Goal: Task Accomplishment & Management: Manage account settings

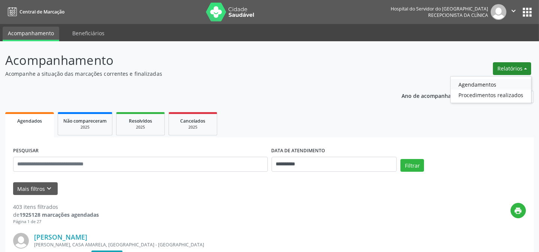
click at [480, 86] on link "Agendamentos" at bounding box center [491, 84] width 81 height 10
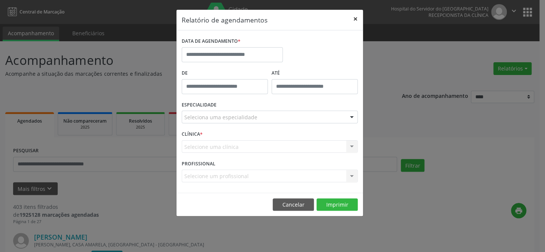
click at [355, 19] on button "×" at bounding box center [355, 19] width 15 height 18
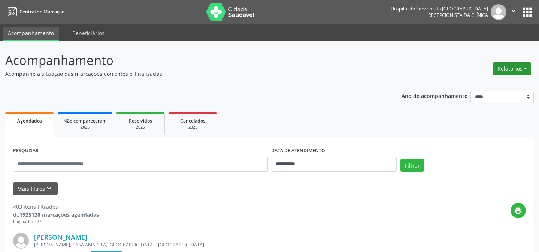
click at [523, 70] on button "Relatórios" at bounding box center [512, 68] width 38 height 13
click at [479, 86] on link "Agendamentos" at bounding box center [491, 84] width 81 height 10
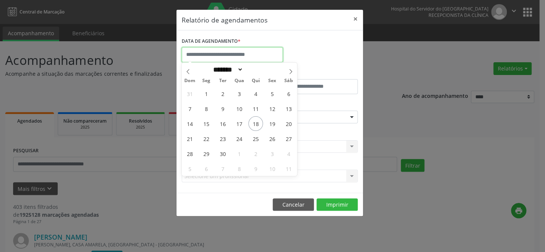
click at [236, 54] on input "text" at bounding box center [232, 54] width 101 height 15
click at [257, 124] on span "18" at bounding box center [255, 123] width 15 height 15
type input "**********"
click at [269, 124] on span "19" at bounding box center [272, 123] width 15 height 15
select select "*"
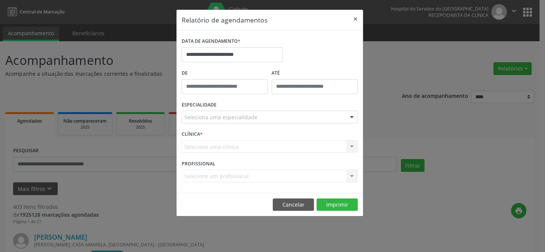
click at [269, 124] on div "ESPECIALIDADE Seleciona uma especialidade Todas as especialidades Alergologia A…" at bounding box center [270, 113] width 180 height 29
click at [225, 52] on input "**********" at bounding box center [232, 54] width 101 height 15
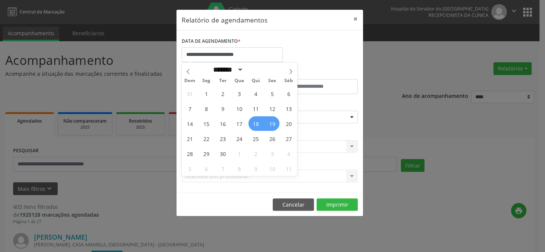
click at [272, 122] on span "19" at bounding box center [272, 123] width 15 height 15
type input "**********"
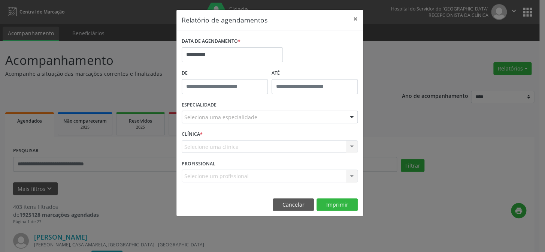
click at [255, 119] on div "Seleciona uma especialidade" at bounding box center [270, 116] width 176 height 13
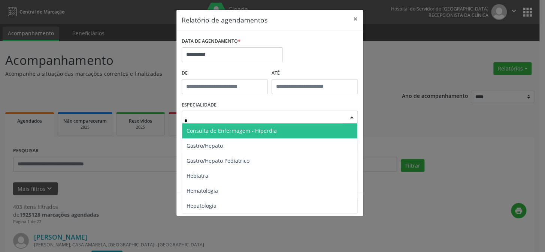
type input "**"
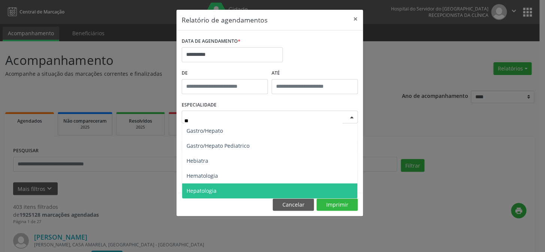
click at [223, 193] on span "Hepatologia" at bounding box center [269, 190] width 175 height 15
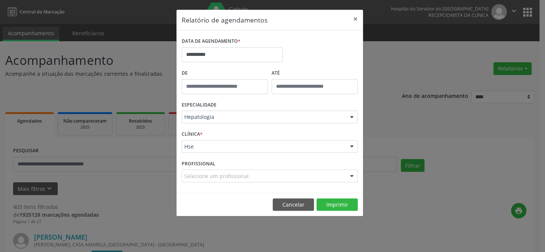
click at [338, 210] on footer "Cancelar Imprimir" at bounding box center [269, 204] width 186 height 24
click at [338, 207] on button "Imprimir" at bounding box center [336, 204] width 41 height 13
click at [239, 54] on input "**********" at bounding box center [232, 54] width 101 height 15
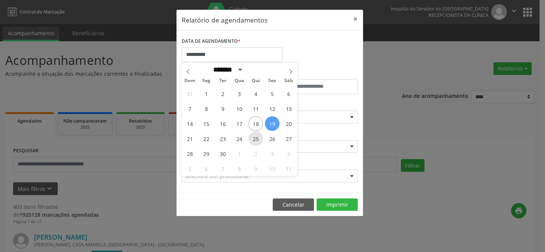
click at [257, 139] on span "25" at bounding box center [255, 138] width 15 height 15
type input "**********"
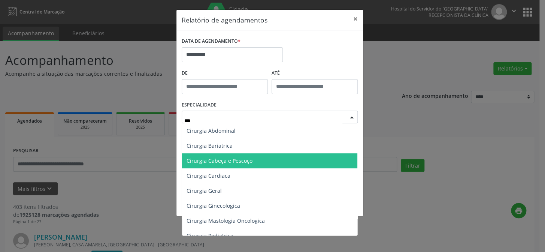
type input "****"
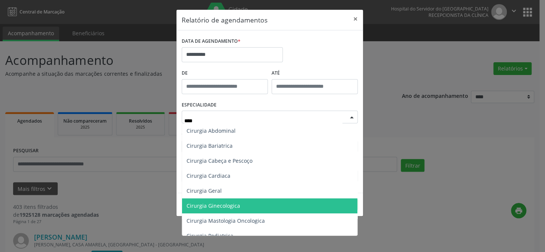
click at [217, 211] on span "Cirurgia Ginecologica" at bounding box center [269, 205] width 175 height 15
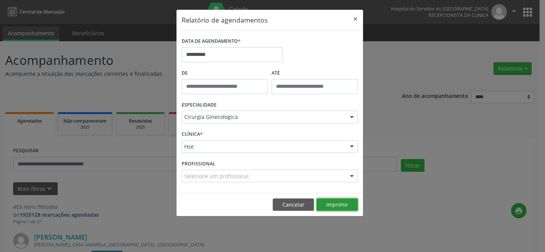
click at [336, 201] on button "Imprimir" at bounding box center [336, 204] width 41 height 13
click at [235, 51] on input "**********" at bounding box center [232, 54] width 101 height 15
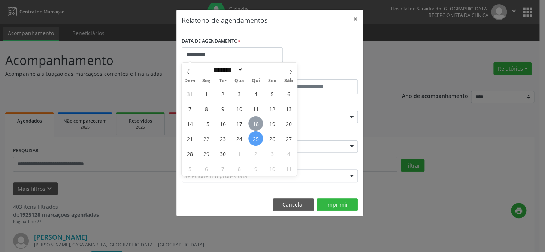
click at [255, 123] on span "18" at bounding box center [255, 123] width 15 height 15
type input "**********"
click at [255, 123] on span "18" at bounding box center [255, 123] width 15 height 15
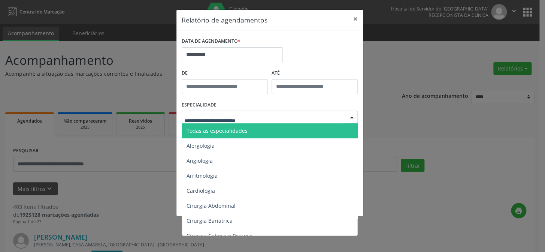
click at [255, 127] on span "Todas as especialidades" at bounding box center [270, 130] width 176 height 15
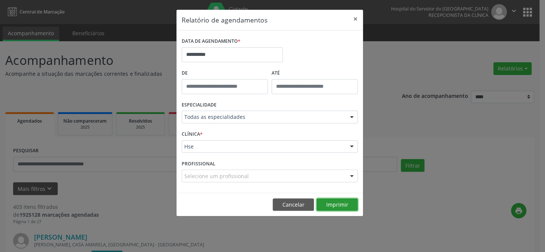
click at [336, 205] on button "Imprimir" at bounding box center [336, 204] width 41 height 13
click at [355, 18] on button "×" at bounding box center [355, 19] width 15 height 18
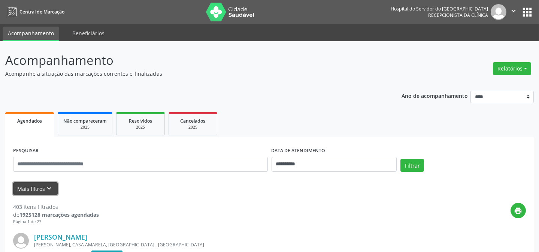
click at [28, 187] on button "Mais filtros keyboard_arrow_down" at bounding box center [35, 188] width 45 height 13
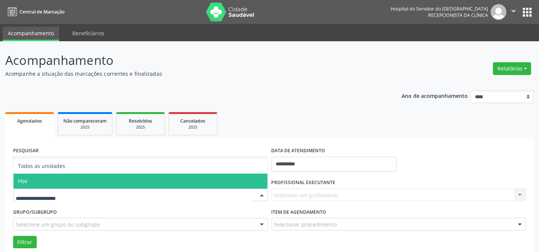
click at [34, 185] on span "Hse" at bounding box center [140, 180] width 254 height 15
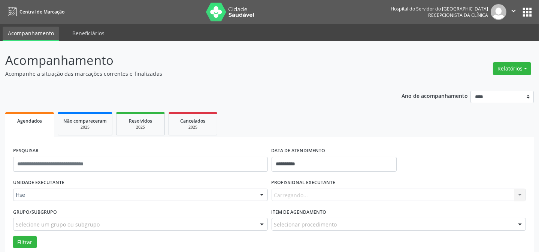
click at [330, 188] on div "Carregando... Nenhum resultado encontrado para: " " Não há nenhuma opção para s…" at bounding box center [399, 194] width 255 height 13
click at [330, 190] on div "Carregando... Nenhum resultado encontrado para: " " Não há nenhuma opção para s…" at bounding box center [399, 194] width 255 height 13
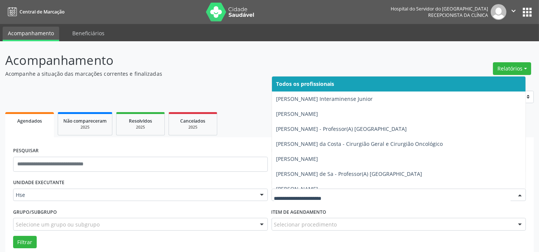
click at [330, 190] on div at bounding box center [399, 194] width 255 height 13
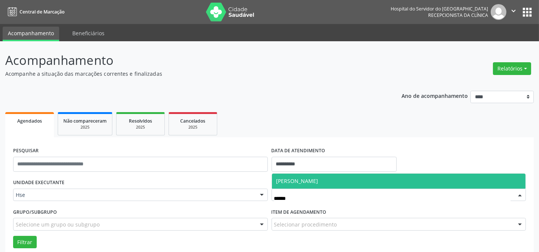
click at [318, 180] on span "[PERSON_NAME]" at bounding box center [297, 180] width 42 height 7
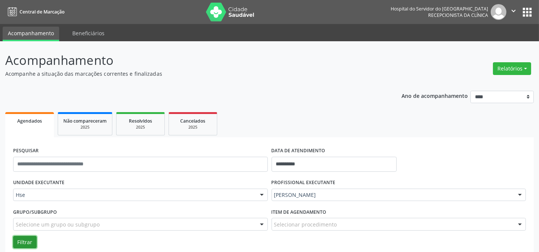
click at [20, 240] on button "Filtrar" at bounding box center [25, 242] width 24 height 13
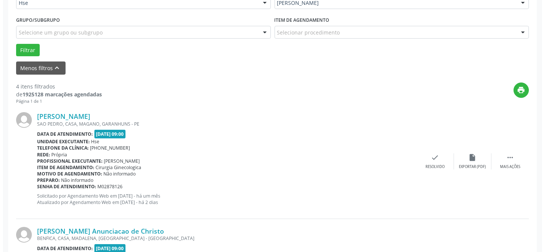
scroll to position [204, 0]
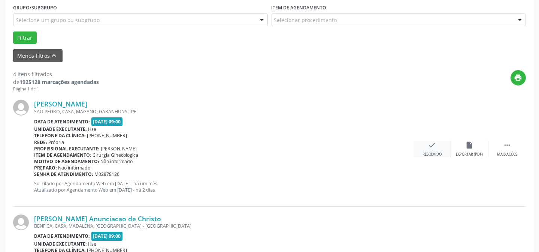
click at [425, 145] on div "check Resolvido" at bounding box center [431, 149] width 37 height 16
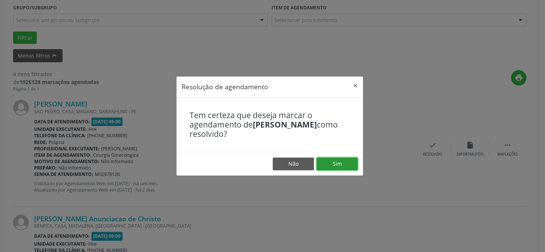
click at [340, 158] on button "Sim" at bounding box center [336, 163] width 41 height 13
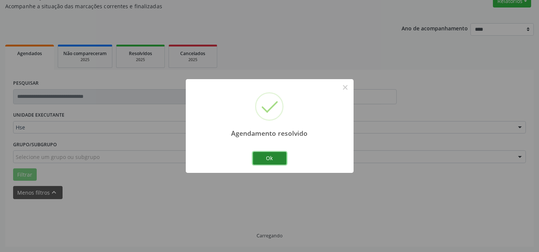
click at [265, 157] on button "Ok" at bounding box center [270, 158] width 34 height 13
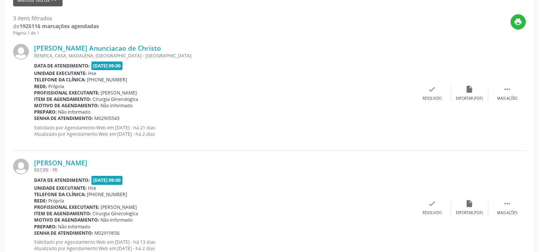
scroll to position [272, 0]
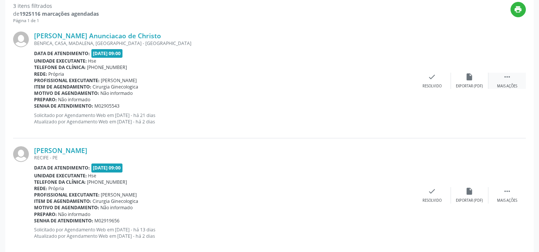
click at [501, 84] on div "Mais ações" at bounding box center [507, 86] width 20 height 5
click at [487, 83] on div "alarm_off Não compareceu" at bounding box center [469, 81] width 37 height 16
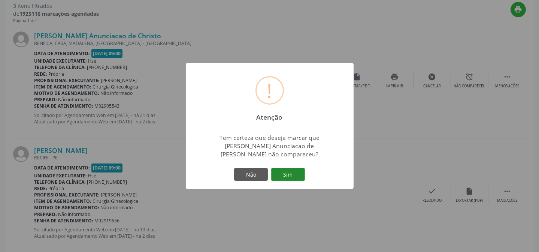
click at [284, 178] on button "Sim" at bounding box center [288, 174] width 34 height 13
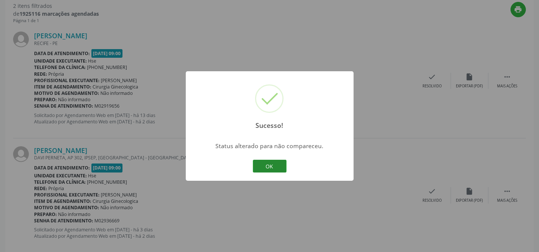
click at [274, 167] on button "OK" at bounding box center [270, 166] width 34 height 13
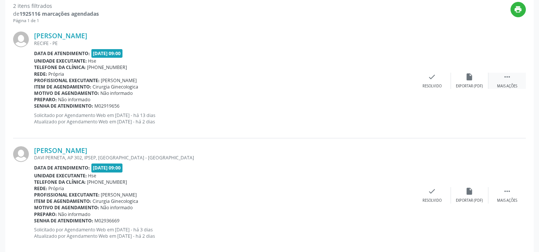
click at [508, 78] on icon "" at bounding box center [507, 77] width 8 height 8
click at [467, 82] on div "alarm_off Não compareceu" at bounding box center [469, 81] width 37 height 16
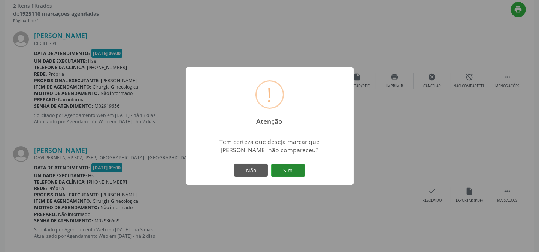
click at [291, 171] on button "Sim" at bounding box center [288, 170] width 34 height 13
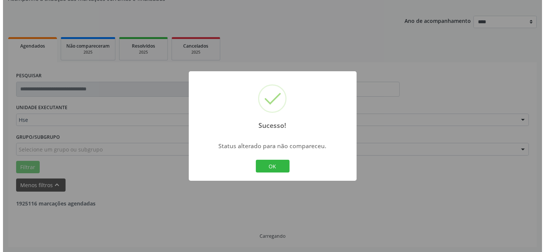
scroll to position [171, 0]
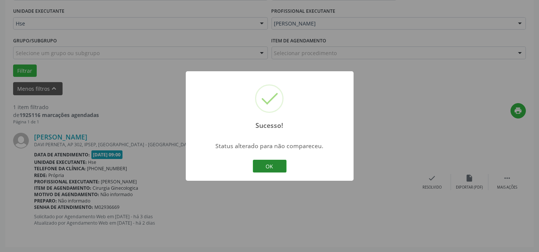
click at [270, 164] on button "OK" at bounding box center [270, 166] width 34 height 13
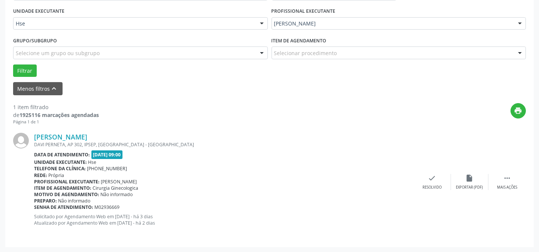
click at [431, 190] on div "Simone da Rocha Cavalcanti DAVI PERNETA, AP 302, IPSEP, RECIFE - PE Data de ate…" at bounding box center [269, 182] width 513 height 114
click at [434, 179] on icon "check" at bounding box center [432, 178] width 8 height 8
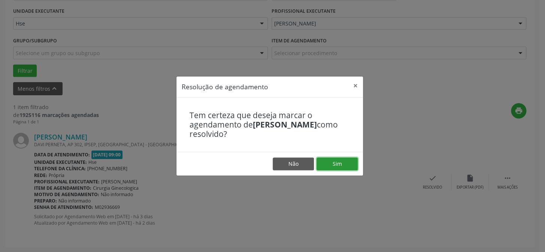
click at [322, 160] on button "Sim" at bounding box center [336, 163] width 41 height 13
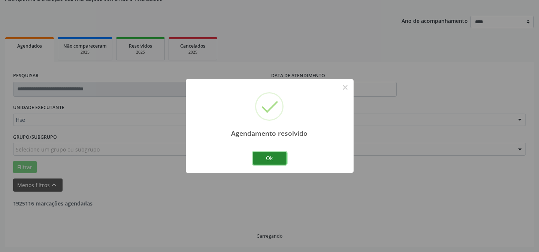
scroll to position [51, 0]
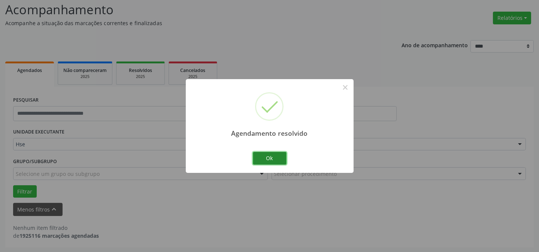
click at [264, 154] on button "Ok" at bounding box center [270, 158] width 34 height 13
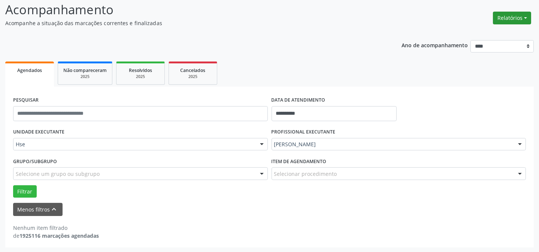
click at [507, 13] on button "Relatórios" at bounding box center [512, 18] width 38 height 13
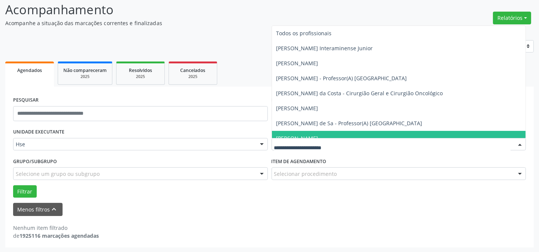
click at [361, 139] on div at bounding box center [399, 144] width 255 height 13
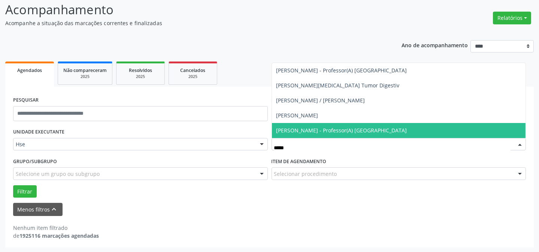
type input "******"
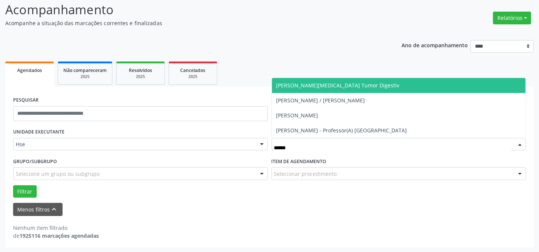
click at [332, 82] on span "[PERSON_NAME][MEDICAL_DATA] Tumor Digestiv" at bounding box center [337, 85] width 123 height 7
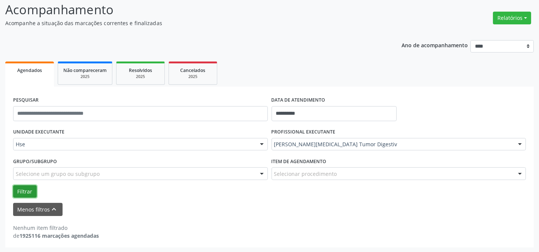
click at [29, 194] on button "Filtrar" at bounding box center [25, 191] width 24 height 13
click at [24, 191] on button "Filtrar" at bounding box center [25, 191] width 24 height 13
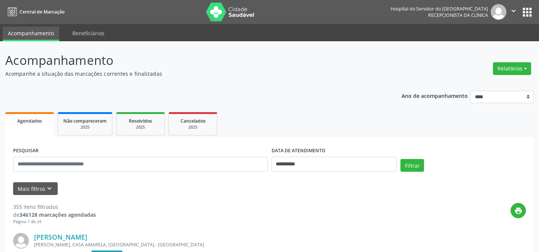
scroll to position [51, 0]
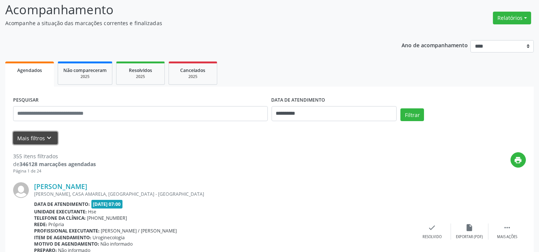
click at [34, 142] on button "Mais filtros keyboard_arrow_down" at bounding box center [35, 137] width 45 height 13
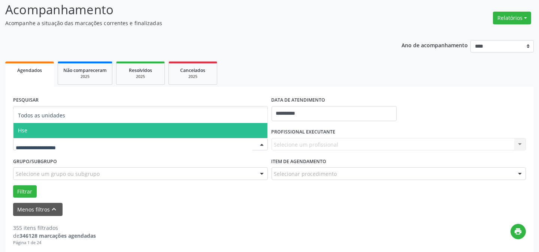
drag, startPoint x: 66, startPoint y: 132, endPoint x: 190, endPoint y: 148, distance: 125.4
click at [66, 132] on span "Hse" at bounding box center [140, 130] width 254 height 15
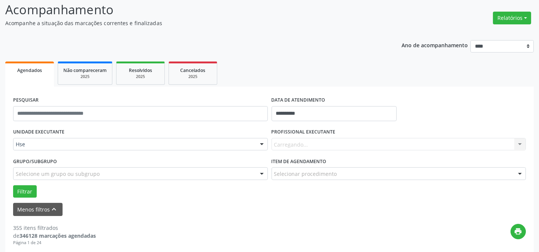
click at [335, 141] on div "Carregando... Nenhum resultado encontrado para: " " Não há nenhuma opção para s…" at bounding box center [399, 144] width 255 height 13
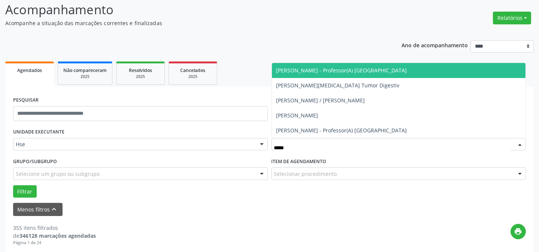
type input "******"
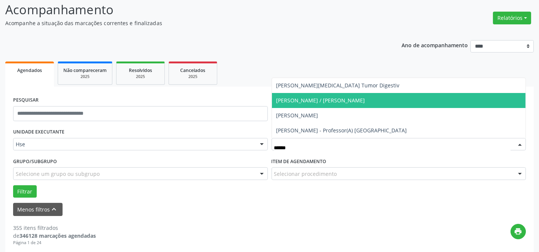
click at [360, 100] on span "[PERSON_NAME] / [PERSON_NAME]" at bounding box center [320, 100] width 89 height 7
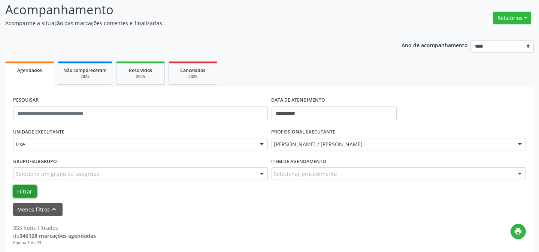
click at [30, 191] on button "Filtrar" at bounding box center [25, 191] width 24 height 13
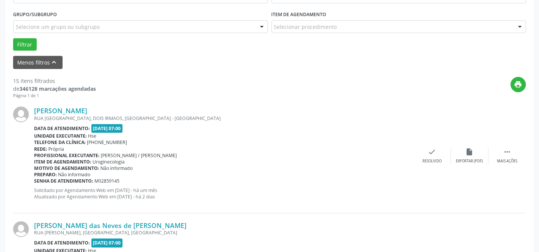
scroll to position [211, 0]
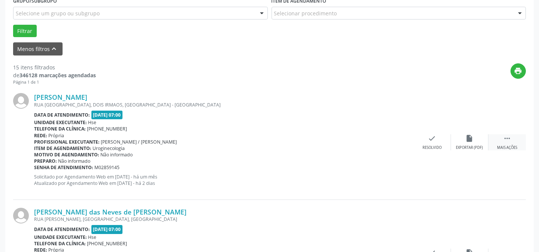
click at [499, 139] on div " Mais ações" at bounding box center [506, 142] width 37 height 16
click at [465, 139] on icon "alarm_off" at bounding box center [469, 138] width 8 height 8
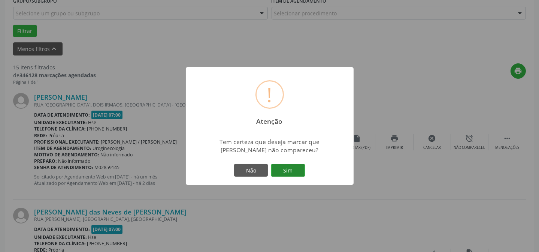
click at [292, 169] on button "Sim" at bounding box center [288, 170] width 34 height 13
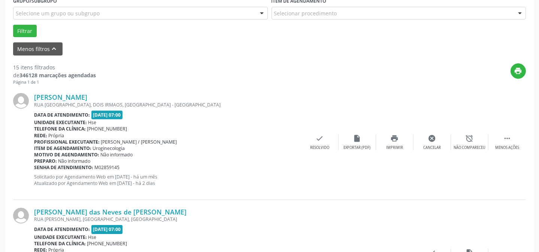
scroll to position [75, 0]
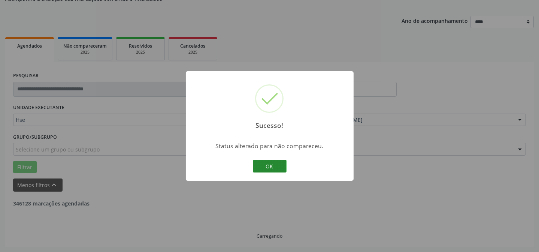
click at [273, 161] on button "OK" at bounding box center [270, 166] width 34 height 13
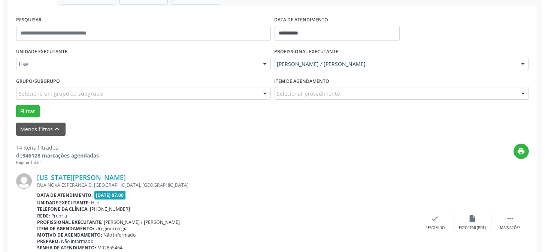
scroll to position [143, 0]
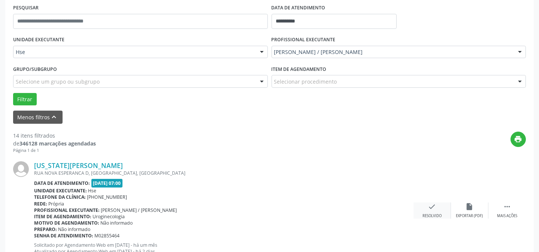
click at [427, 213] on div "Resolvido" at bounding box center [431, 215] width 19 height 5
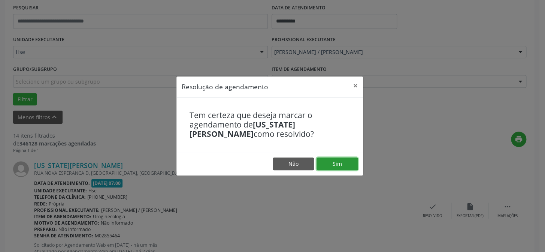
click at [355, 166] on button "Sim" at bounding box center [336, 163] width 41 height 13
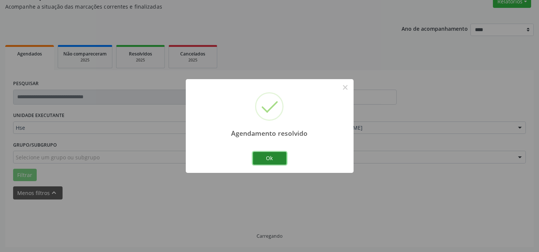
click at [278, 157] on button "Ok" at bounding box center [270, 158] width 34 height 13
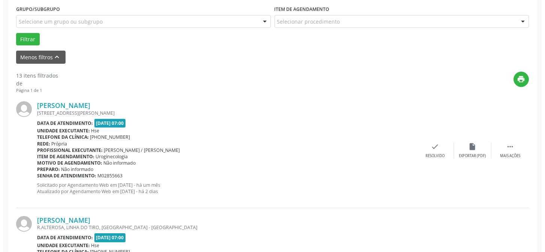
scroll to position [203, 0]
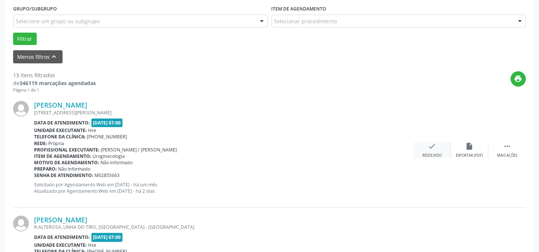
click at [435, 145] on icon "check" at bounding box center [432, 146] width 8 height 8
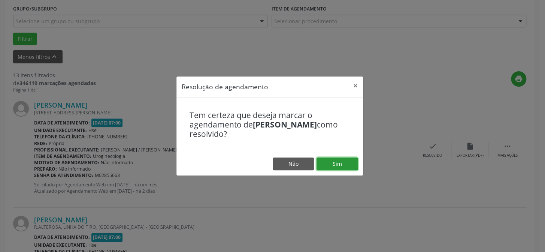
click at [342, 161] on button "Sim" at bounding box center [336, 163] width 41 height 13
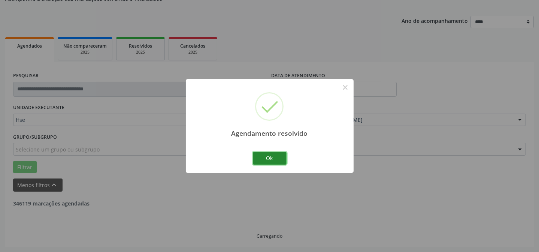
click at [279, 155] on button "Ok" at bounding box center [270, 158] width 34 height 13
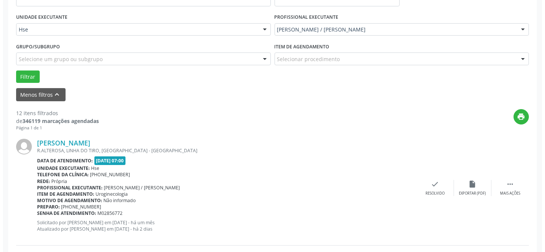
scroll to position [211, 0]
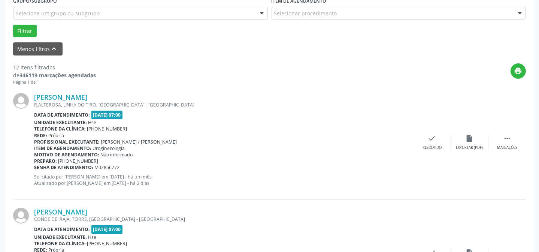
click at [406, 136] on div "Rede: [GEOGRAPHIC_DATA]" at bounding box center [223, 135] width 379 height 6
click at [432, 142] on div "check Resolvido" at bounding box center [431, 142] width 37 height 16
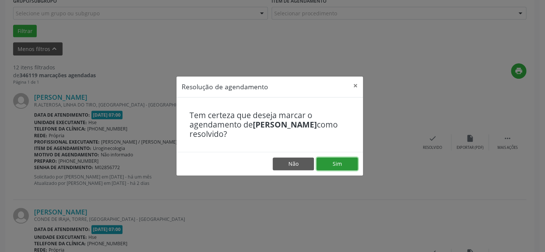
click at [343, 163] on button "Sim" at bounding box center [336, 163] width 41 height 13
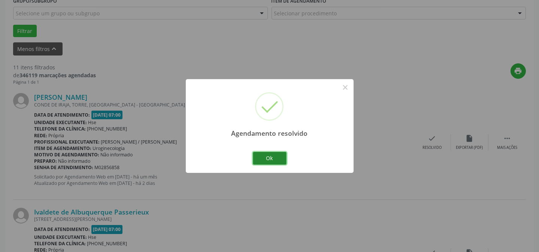
click at [268, 154] on button "Ok" at bounding box center [270, 158] width 34 height 13
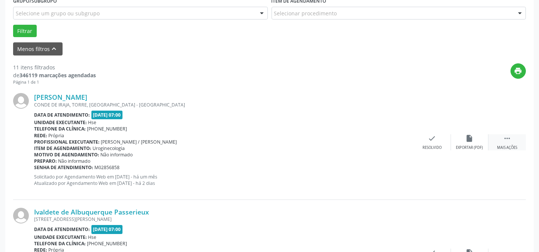
drag, startPoint x: 524, startPoint y: 143, endPoint x: 516, endPoint y: 142, distance: 8.4
click at [523, 143] on div " Mais ações" at bounding box center [506, 142] width 37 height 16
click at [475, 138] on div "alarm_off Não compareceu" at bounding box center [469, 142] width 37 height 16
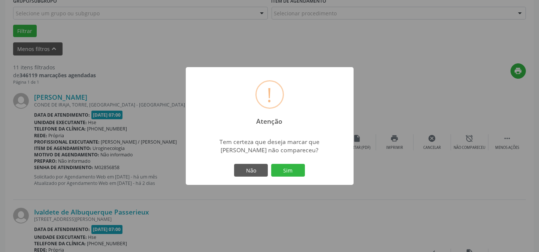
click at [303, 161] on div "! Atenção × Tem certeza que deseja marcar que [PERSON_NAME] não compareceu? Não…" at bounding box center [270, 126] width 168 height 118
click at [300, 166] on button "Sim" at bounding box center [288, 170] width 34 height 13
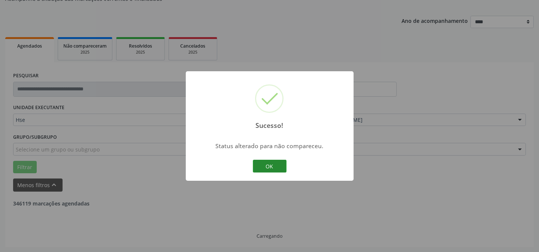
click at [275, 161] on button "OK" at bounding box center [270, 166] width 34 height 13
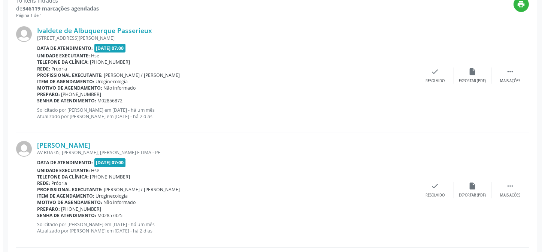
scroll to position [279, 0]
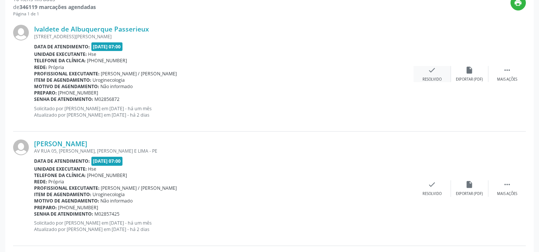
click at [437, 75] on div "check Resolvido" at bounding box center [431, 74] width 37 height 16
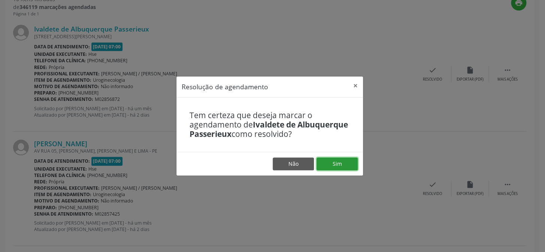
click at [342, 166] on button "Sim" at bounding box center [336, 163] width 41 height 13
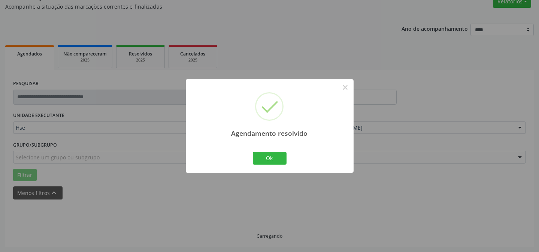
scroll to position [75, 0]
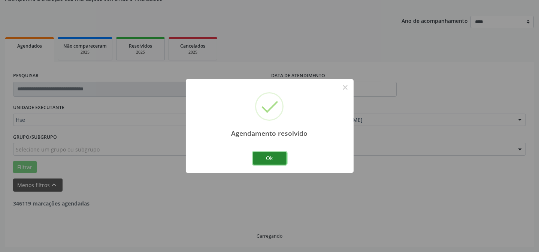
click at [278, 156] on button "Ok" at bounding box center [270, 158] width 34 height 13
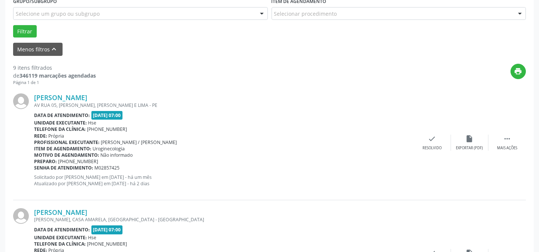
scroll to position [211, 0]
click at [506, 142] on icon "" at bounding box center [507, 138] width 8 height 8
click at [474, 140] on div "alarm_off Não compareceu" at bounding box center [469, 142] width 37 height 16
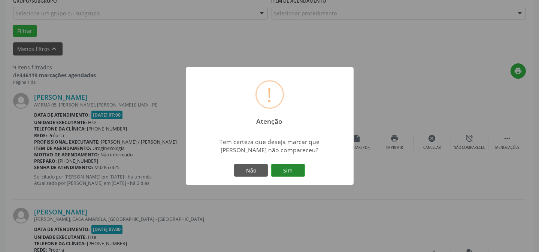
click at [273, 172] on button "Sim" at bounding box center [288, 170] width 34 height 13
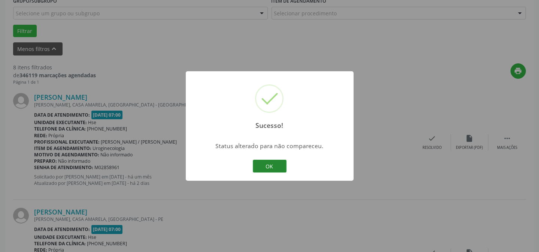
click at [281, 163] on button "OK" at bounding box center [270, 166] width 34 height 13
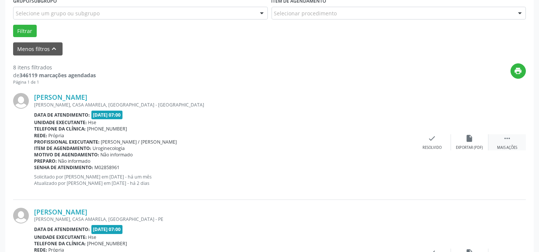
click at [509, 143] on div " Mais ações" at bounding box center [506, 142] width 37 height 16
click at [485, 143] on div "alarm_off Não compareceu" at bounding box center [469, 142] width 37 height 16
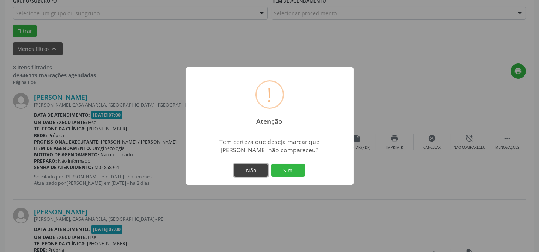
click at [262, 175] on button "Não" at bounding box center [251, 170] width 34 height 13
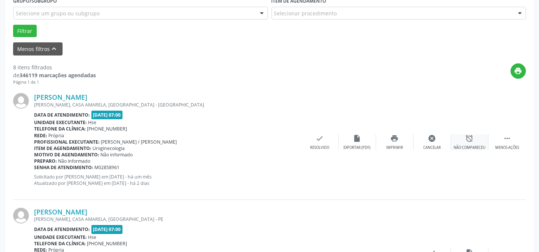
click at [467, 145] on div "Não compareceu" at bounding box center [470, 147] width 32 height 5
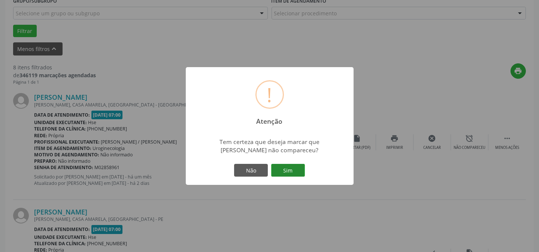
click at [300, 170] on button "Sim" at bounding box center [288, 170] width 34 height 13
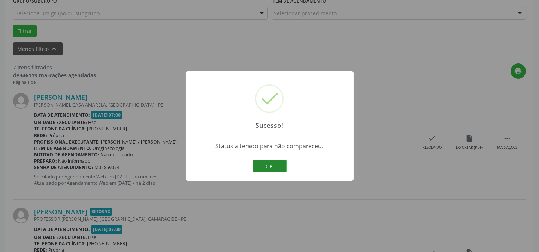
click at [276, 166] on button "OK" at bounding box center [270, 166] width 34 height 13
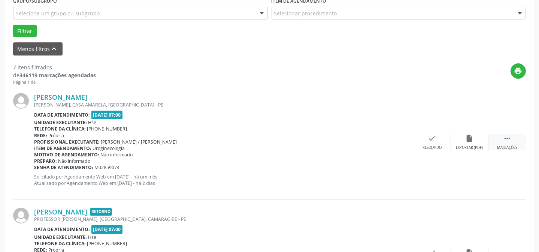
click at [518, 147] on div " Mais ações" at bounding box center [506, 142] width 37 height 16
click at [473, 143] on div "alarm_off Não compareceu" at bounding box center [469, 142] width 37 height 16
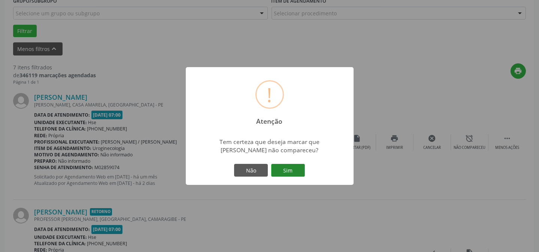
click at [277, 168] on button "Sim" at bounding box center [288, 170] width 34 height 13
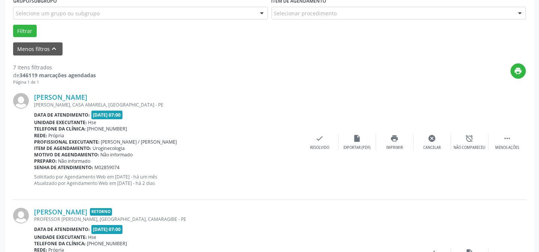
scroll to position [75, 0]
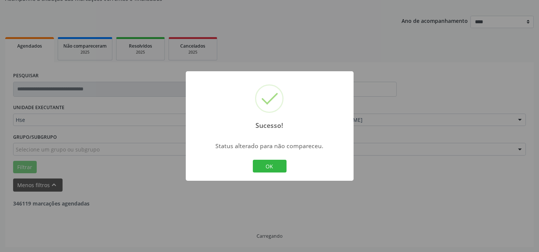
click at [262, 158] on div "OK Cancel" at bounding box center [269, 166] width 37 height 16
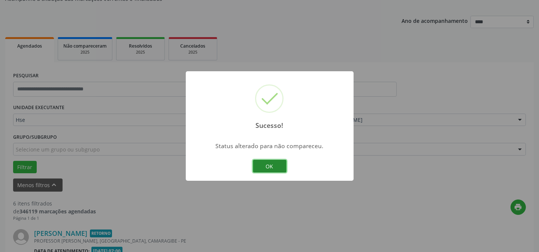
click at [262, 165] on button "OK" at bounding box center [270, 166] width 34 height 13
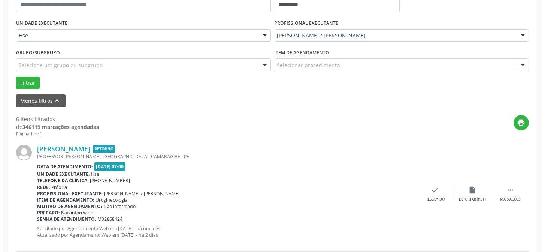
scroll to position [177, 0]
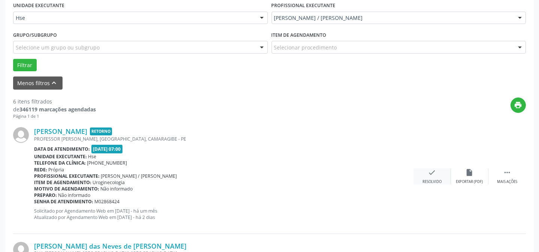
click at [433, 176] on div "check Resolvido" at bounding box center [431, 176] width 37 height 16
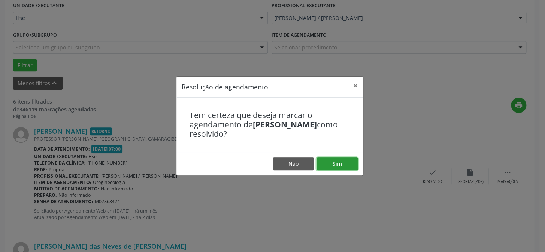
click at [337, 169] on button "Sim" at bounding box center [336, 163] width 41 height 13
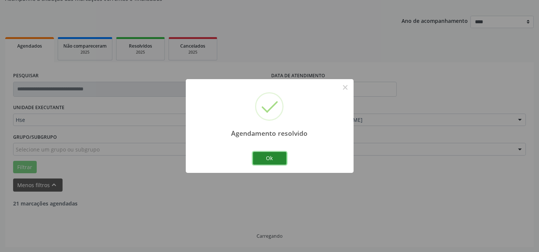
click at [271, 162] on button "Ok" at bounding box center [270, 158] width 34 height 13
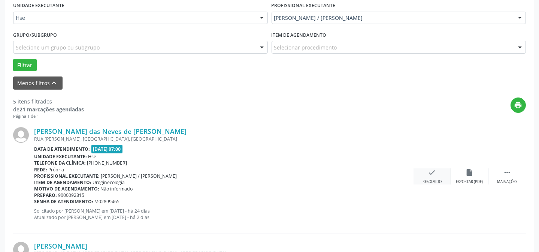
click at [428, 182] on div "Resolvido" at bounding box center [431, 181] width 19 height 5
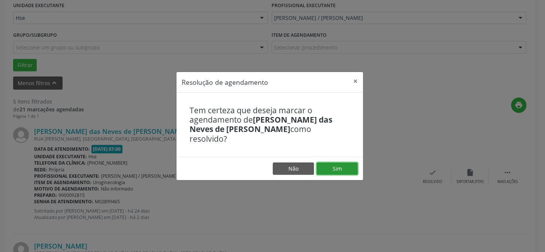
click at [348, 164] on button "Sim" at bounding box center [336, 168] width 41 height 13
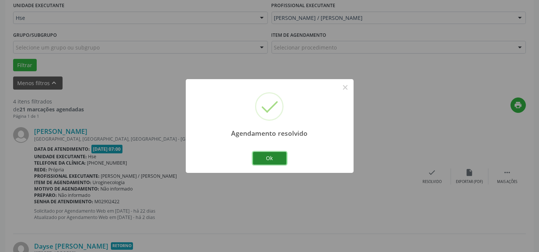
click at [285, 160] on button "Ok" at bounding box center [270, 158] width 34 height 13
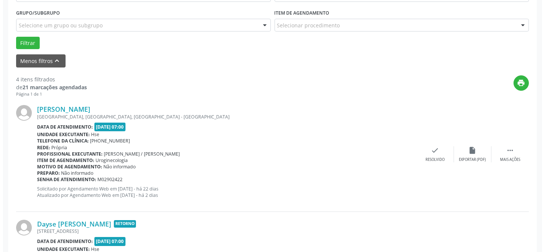
scroll to position [211, 0]
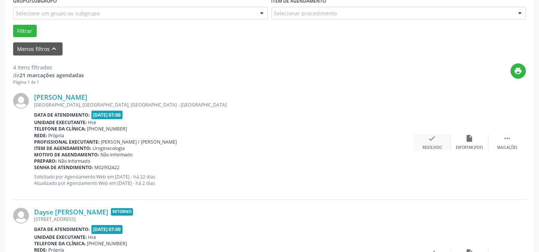
click at [422, 142] on div "check Resolvido" at bounding box center [431, 142] width 37 height 16
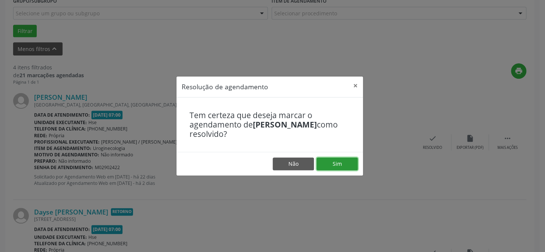
click at [343, 160] on button "Sim" at bounding box center [336, 163] width 41 height 13
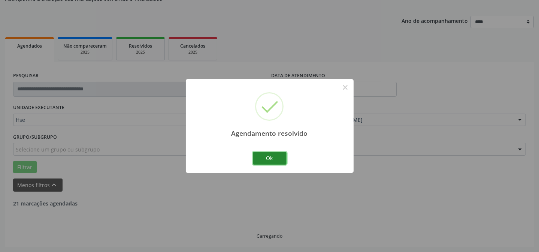
click at [280, 155] on button "Ok" at bounding box center [270, 158] width 34 height 13
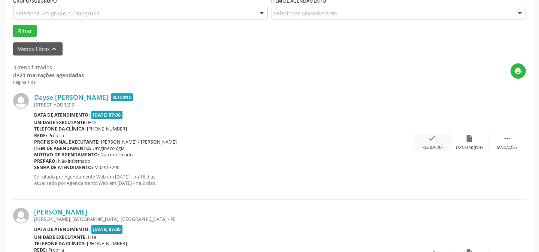
click at [431, 139] on icon "check" at bounding box center [432, 138] width 8 height 8
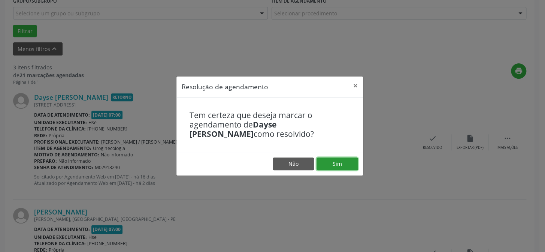
click at [331, 164] on button "Sim" at bounding box center [336, 163] width 41 height 13
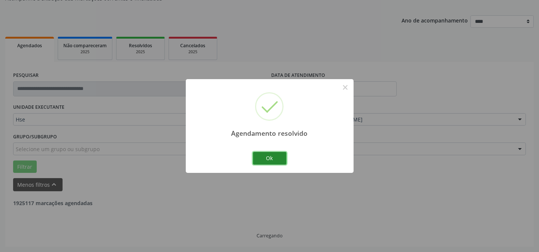
click at [264, 161] on button "Ok" at bounding box center [270, 158] width 34 height 13
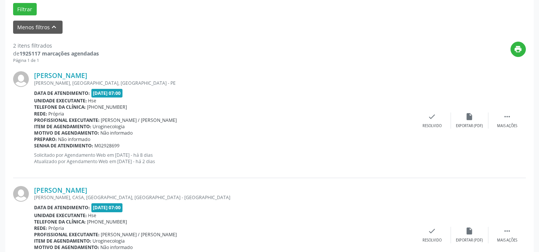
scroll to position [245, 0]
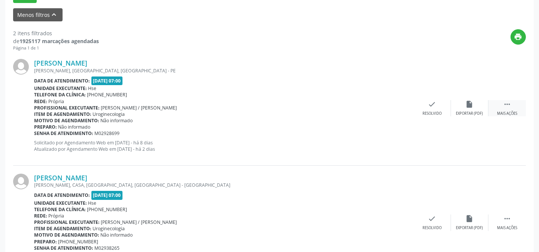
click at [518, 111] on div " Mais ações" at bounding box center [506, 108] width 37 height 16
click at [476, 106] on div "alarm_off Não compareceu" at bounding box center [469, 108] width 37 height 16
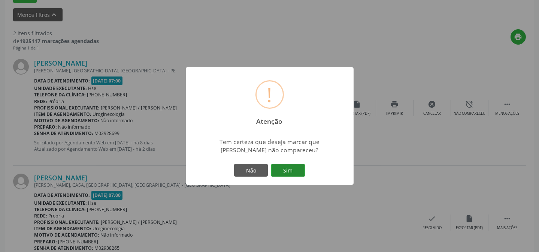
click at [288, 164] on button "Sim" at bounding box center [288, 170] width 34 height 13
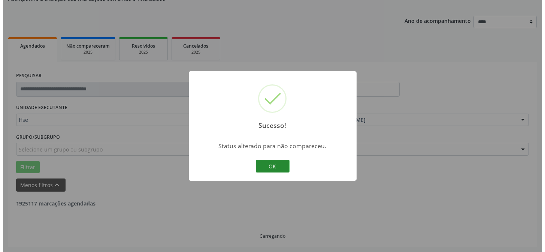
scroll to position [171, 0]
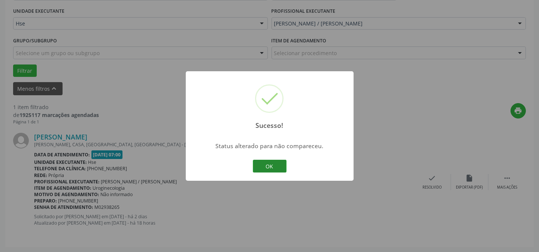
click at [269, 169] on button "OK" at bounding box center [270, 166] width 34 height 13
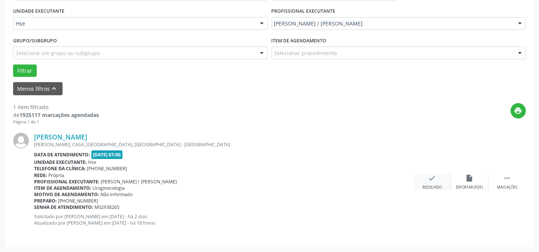
click at [425, 182] on div "check Resolvido" at bounding box center [431, 182] width 37 height 16
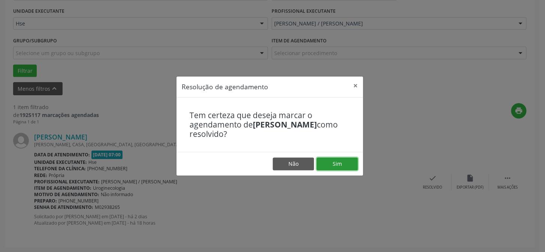
click at [341, 164] on button "Sim" at bounding box center [336, 163] width 41 height 13
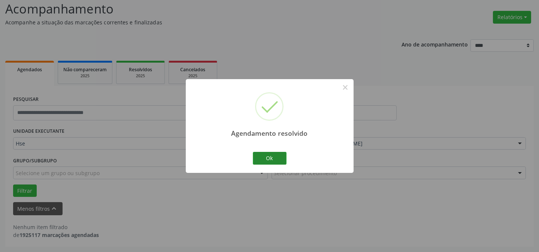
scroll to position [51, 0]
click at [271, 160] on button "Ok" at bounding box center [270, 158] width 34 height 13
